Goal: Task Accomplishment & Management: Manage account settings

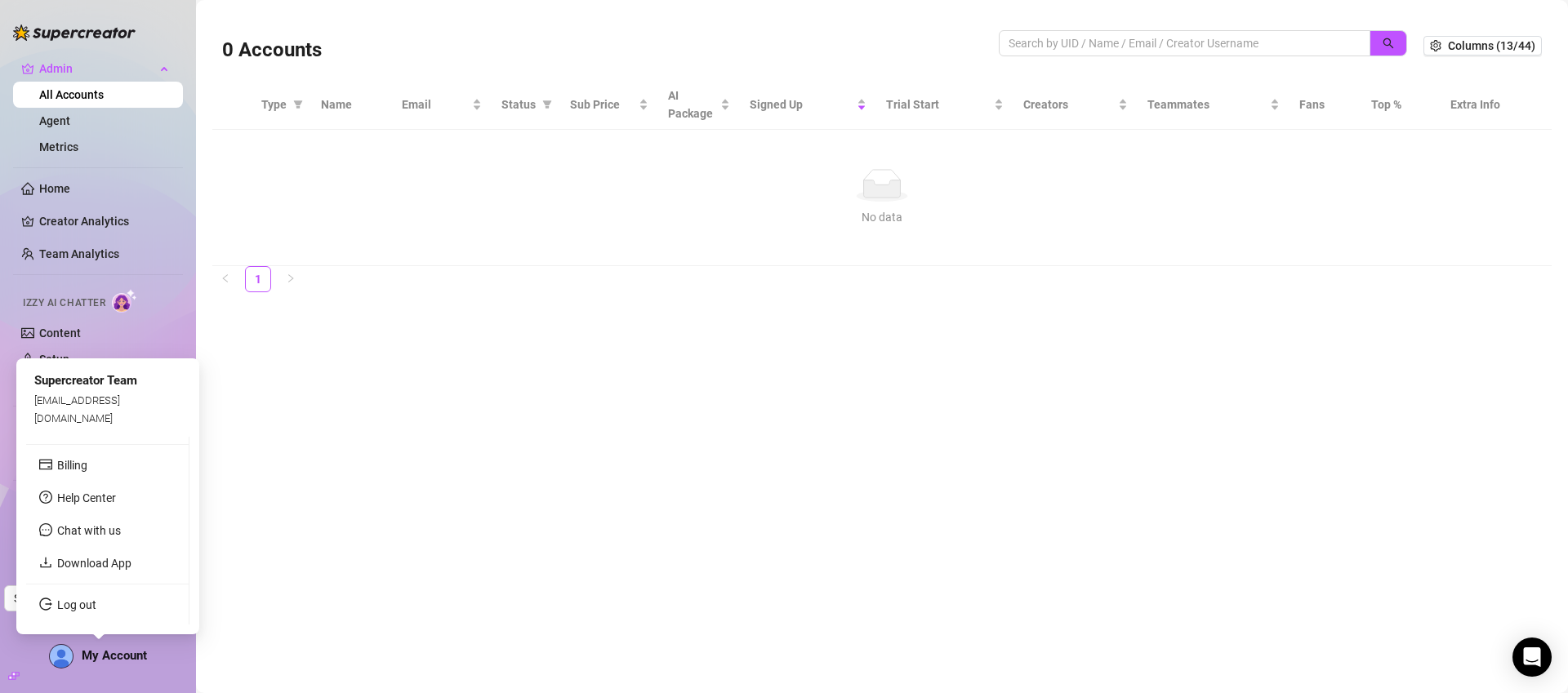
click at [110, 659] on span "My Account" at bounding box center [114, 655] width 65 height 15
click at [96, 603] on link "Log out" at bounding box center [77, 605] width 39 height 13
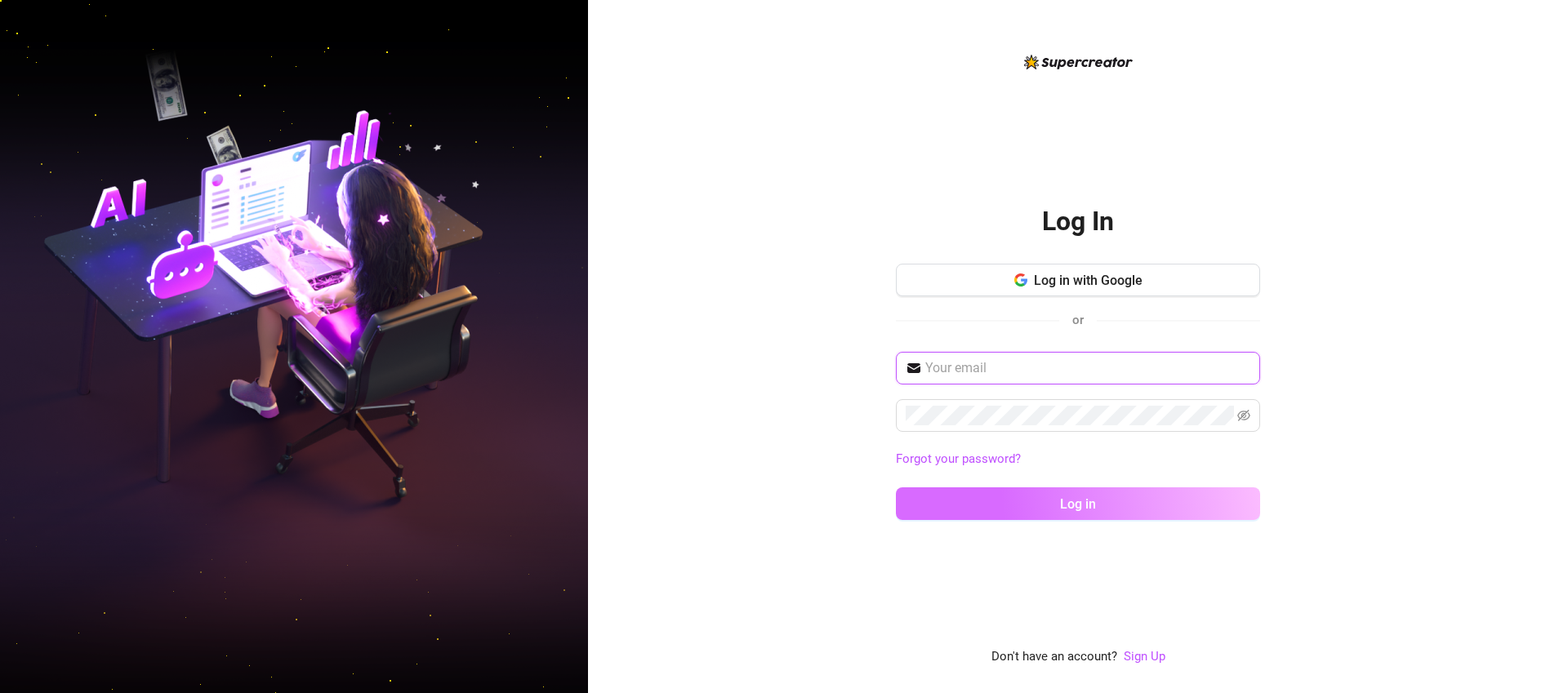
type input "josephoh2011@gmail.com"
click at [1062, 498] on span "Log in" at bounding box center [1077, 504] width 36 height 16
